Goal: Obtain resource: Obtain resource

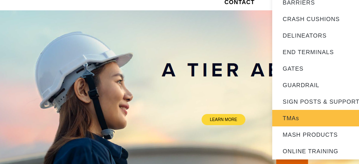
scroll to position [47, 0]
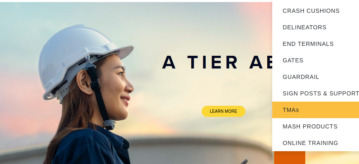
click at [297, 111] on link "TMAs" at bounding box center [323, 110] width 103 height 17
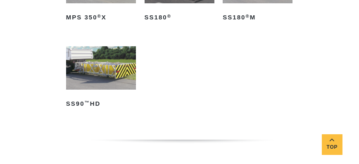
scroll to position [542, 0]
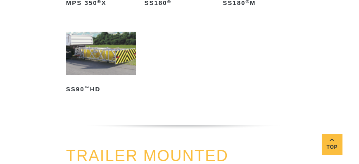
click at [103, 60] on img at bounding box center [101, 54] width 70 height 44
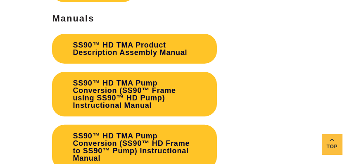
scroll to position [1486, 0]
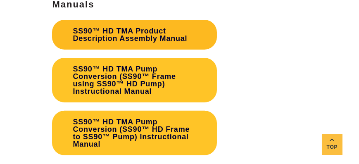
click at [99, 31] on link "SS90™ HD TMA Product Description Assembly Manual" at bounding box center [134, 35] width 165 height 30
